Goal: Transaction & Acquisition: Purchase product/service

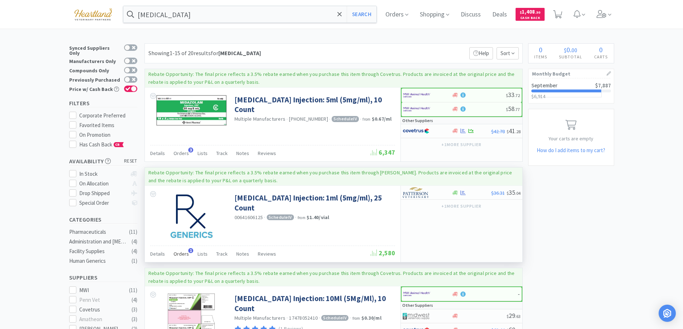
click at [179, 252] on span "Orders" at bounding box center [181, 254] width 15 height 6
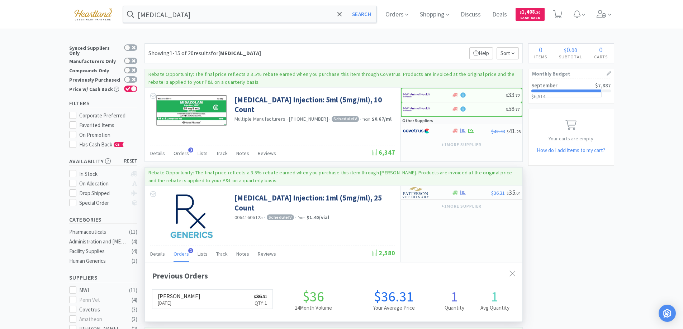
scroll to position [186, 378]
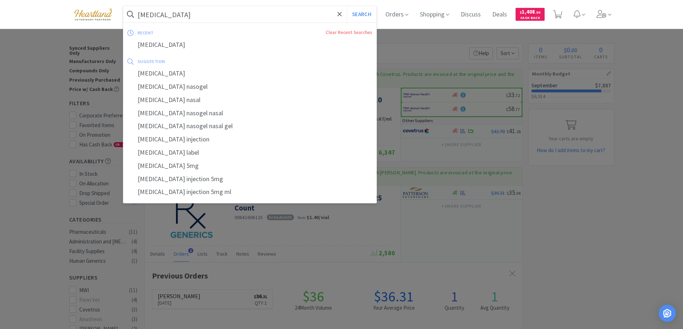
click at [205, 11] on input "[MEDICAL_DATA]" at bounding box center [249, 14] width 253 height 16
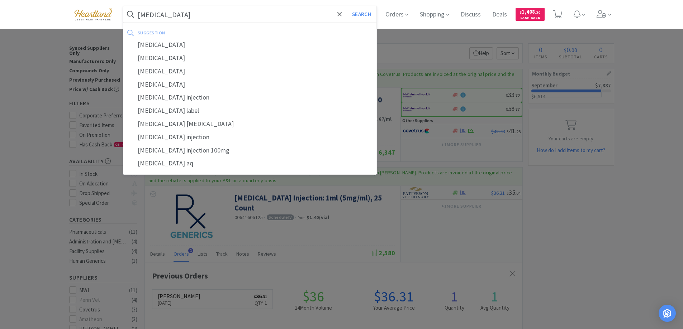
type input "[MEDICAL_DATA]"
click at [347, 6] on button "Search" at bounding box center [362, 14] width 30 height 16
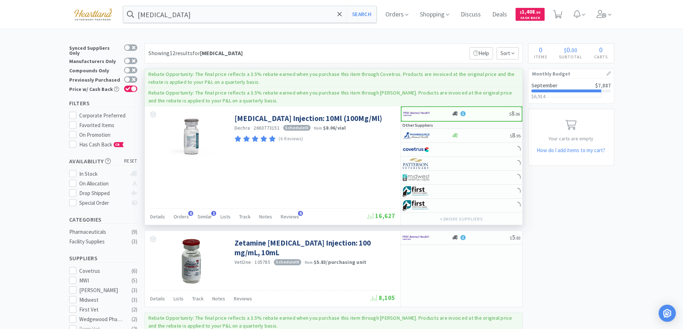
scroll to position [36, 0]
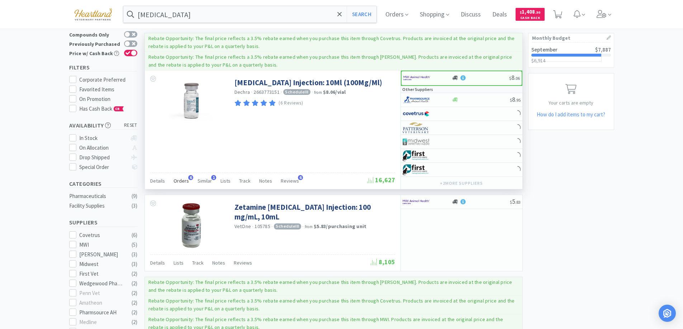
click at [177, 180] on span "Orders" at bounding box center [181, 181] width 15 height 6
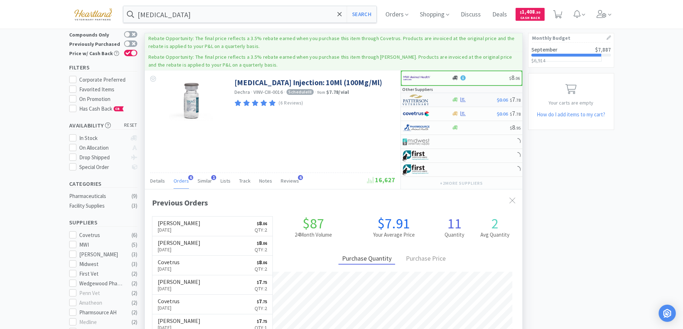
scroll to position [186, 378]
click at [435, 103] on div at bounding box center [422, 100] width 39 height 12
select select "1"
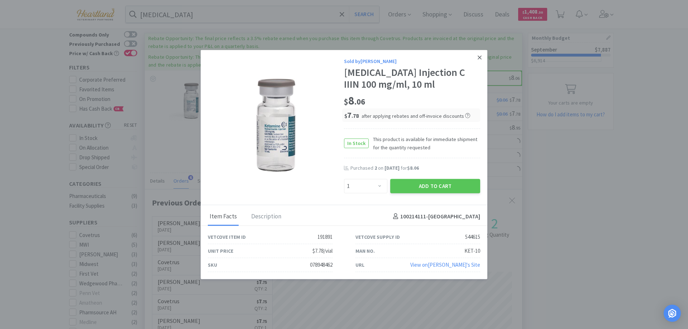
click at [478, 54] on icon at bounding box center [480, 57] width 4 height 6
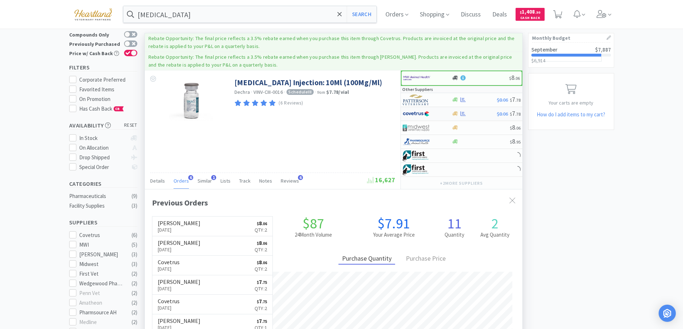
click at [435, 114] on div at bounding box center [422, 114] width 39 height 12
select select "1"
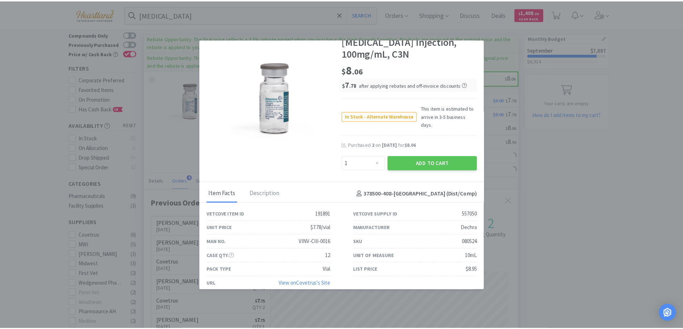
scroll to position [0, 0]
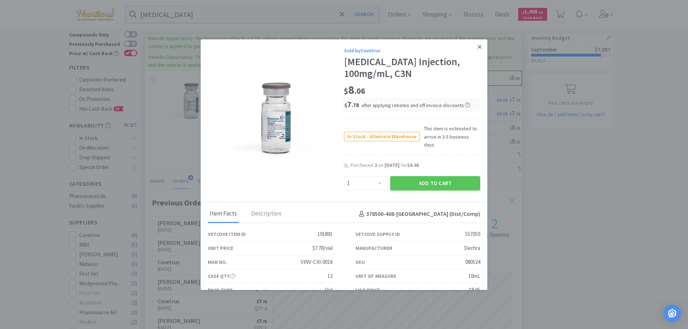
click at [478, 48] on icon at bounding box center [480, 47] width 4 height 6
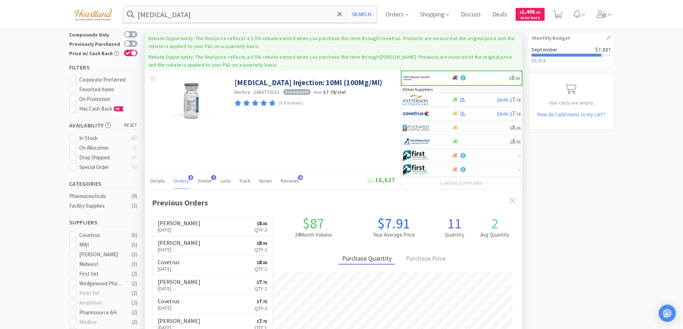
scroll to position [186, 378]
